Goal: Information Seeking & Learning: Learn about a topic

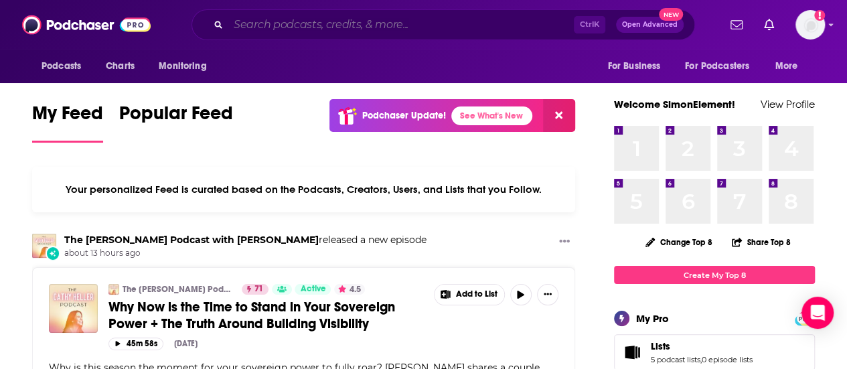
click at [351, 17] on input "Search podcasts, credits, & more..." at bounding box center [400, 24] width 345 height 21
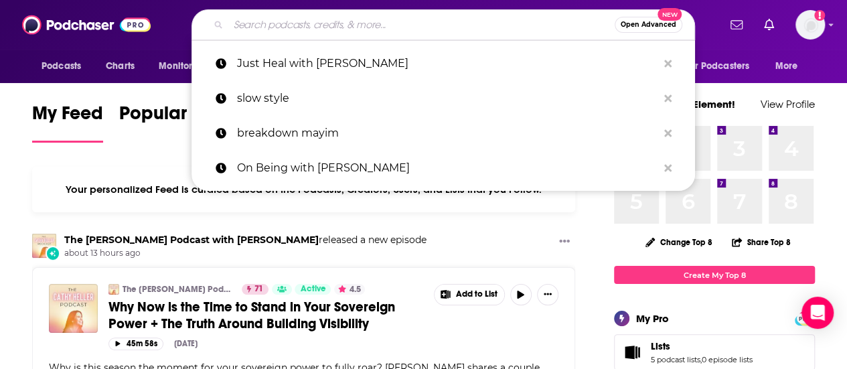
paste input "X-RAY VISION"
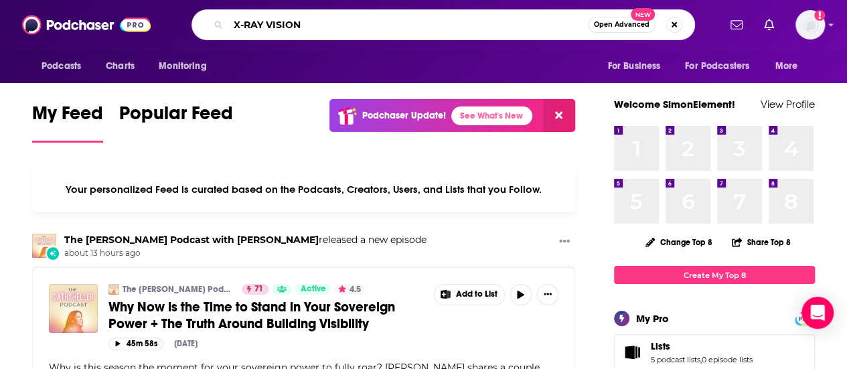
type input "X-RAY VISION"
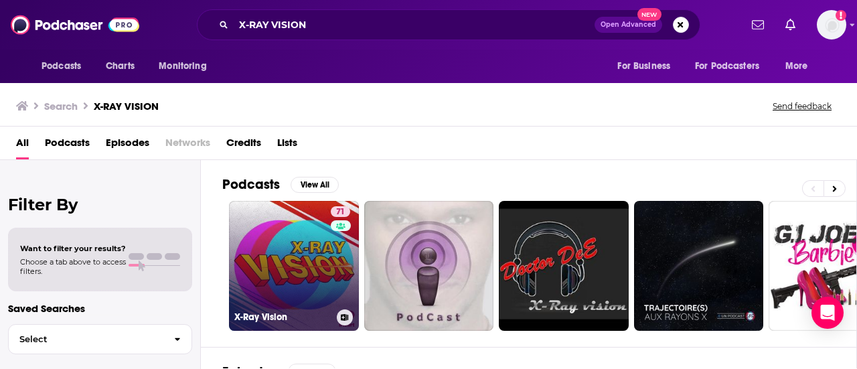
click at [270, 244] on link "71 X-Ray Vision" at bounding box center [294, 266] width 130 height 130
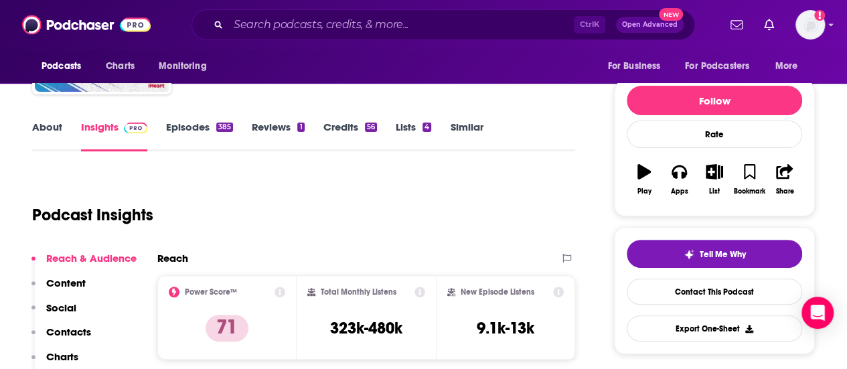
scroll to position [201, 0]
